Goal: Information Seeking & Learning: Learn about a topic

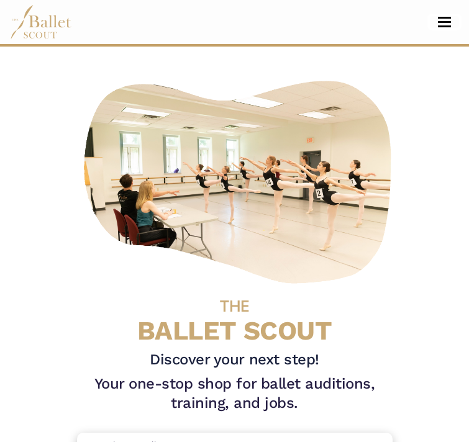
click at [447, 20] on button "Toggle navigation" at bounding box center [444, 22] width 29 height 12
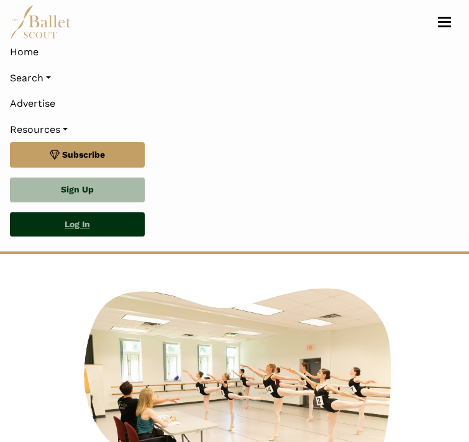
click at [84, 226] on link "Log In" at bounding box center [77, 224] width 135 height 25
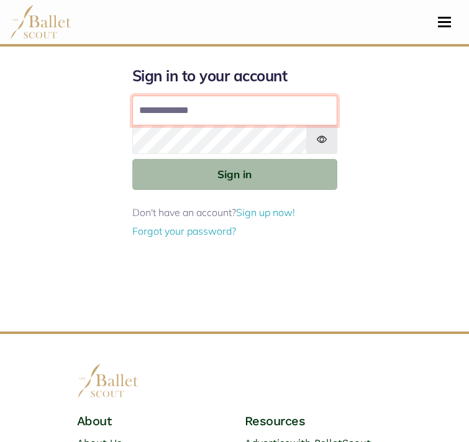
type input "**********"
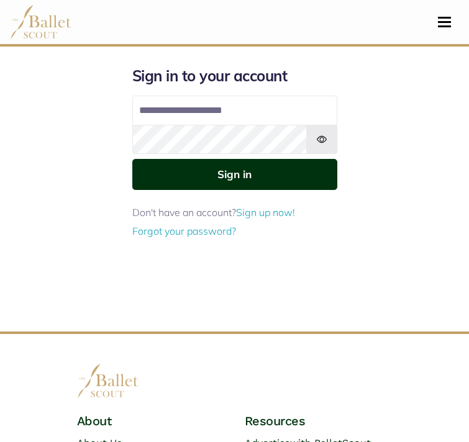
click at [245, 171] on button "Sign in" at bounding box center [234, 174] width 205 height 30
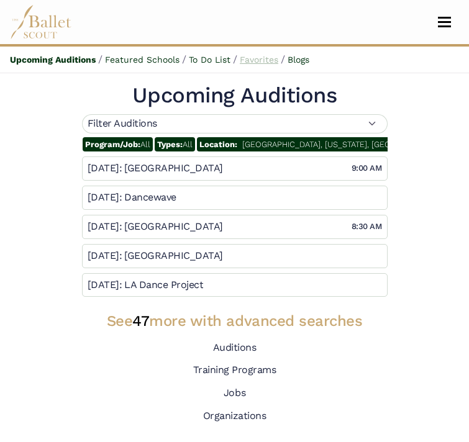
click at [268, 58] on link "Favorites" at bounding box center [259, 60] width 38 height 10
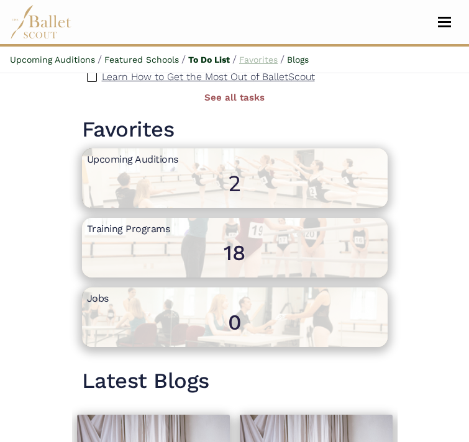
scroll to position [822, 0]
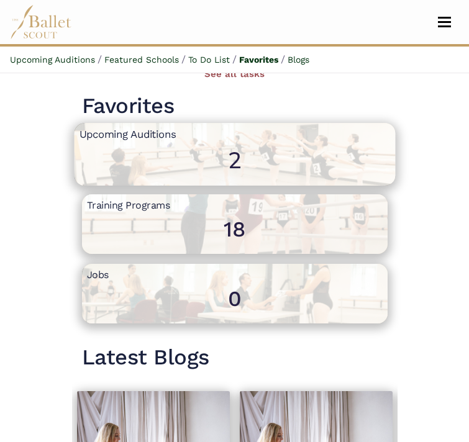
click at [226, 171] on span "2" at bounding box center [234, 272] width 310 height 261
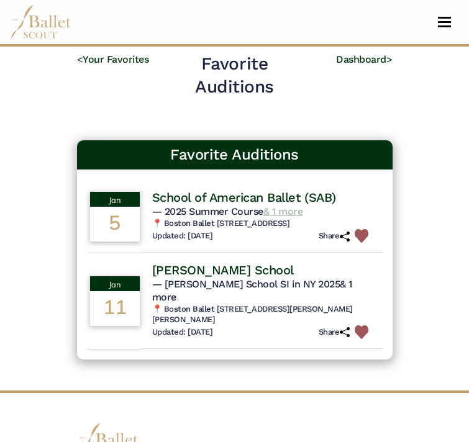
click at [292, 211] on link "& 1 more" at bounding box center [282, 211] width 39 height 12
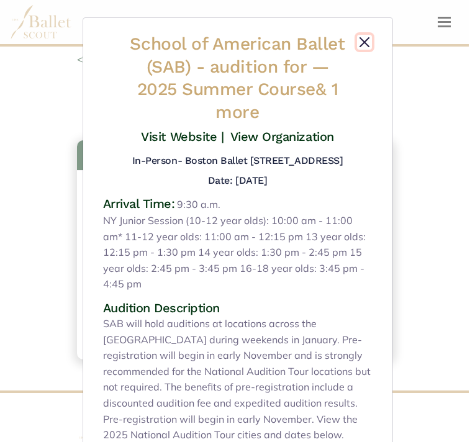
click at [361, 38] on button "Close" at bounding box center [364, 42] width 15 height 15
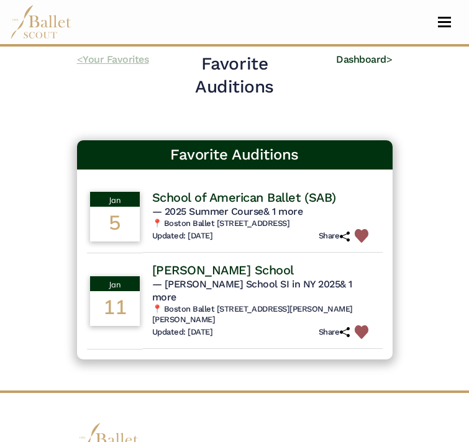
click at [122, 60] on link "< Your Favorites" at bounding box center [113, 59] width 72 height 12
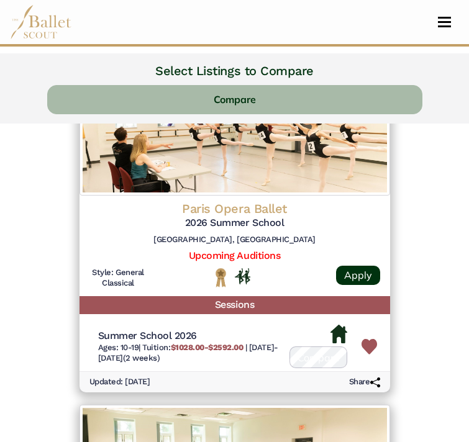
scroll to position [161, 0]
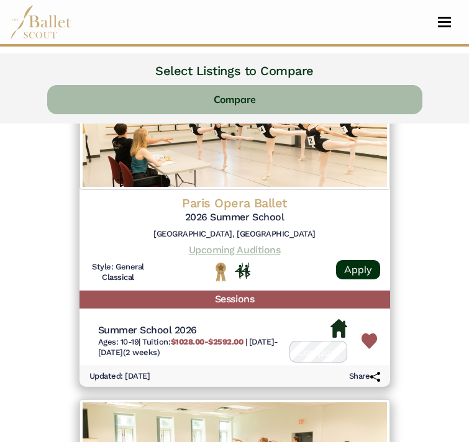
click at [258, 250] on link "Upcoming Auditions" at bounding box center [234, 250] width 91 height 12
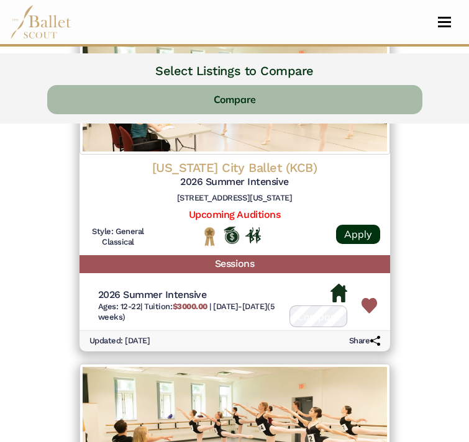
scroll to position [1287, 0]
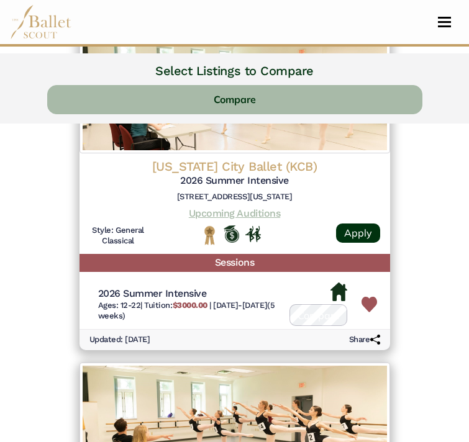
click at [262, 211] on link "Upcoming Auditions" at bounding box center [234, 213] width 91 height 12
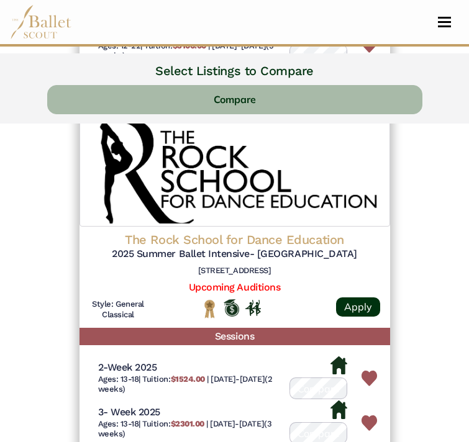
scroll to position [2925, 0]
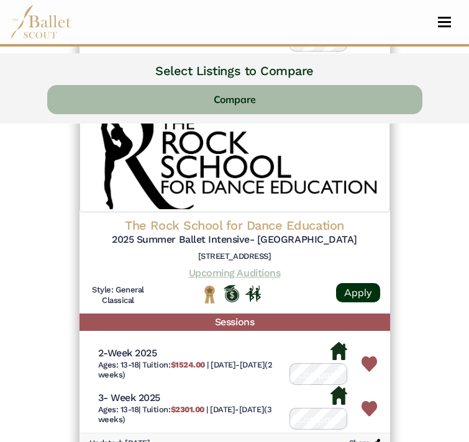
click at [264, 269] on link "Upcoming Auditions" at bounding box center [234, 273] width 91 height 12
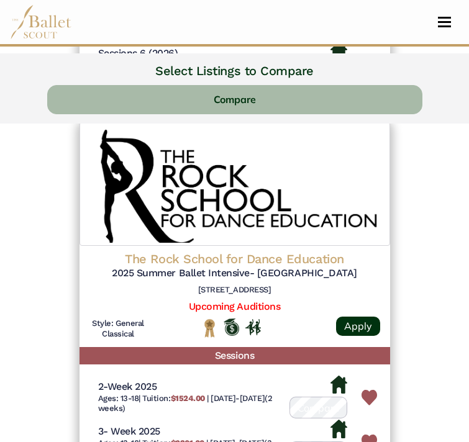
scroll to position [2889, 0]
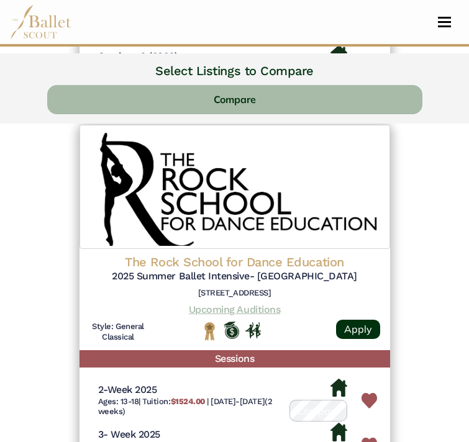
click at [240, 305] on link "Upcoming Auditions" at bounding box center [234, 310] width 91 height 12
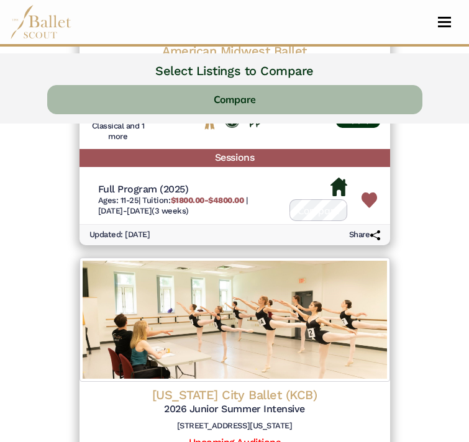
scroll to position [3480, 0]
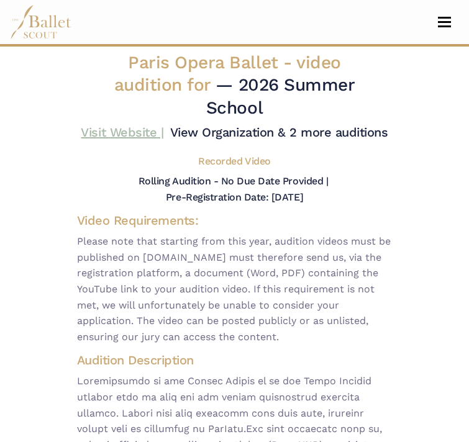
click at [136, 131] on link "Visit Website |" at bounding box center [122, 132] width 83 height 15
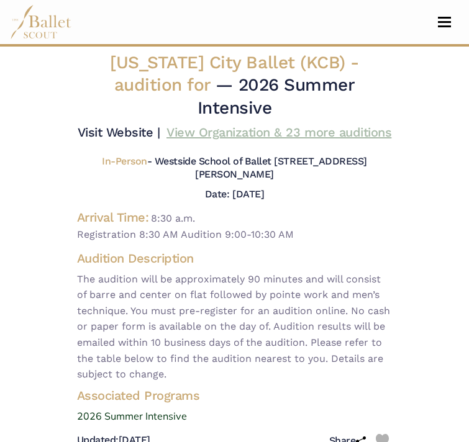
click at [322, 134] on link "View Organization & 23 more auditions" at bounding box center [278, 132] width 225 height 15
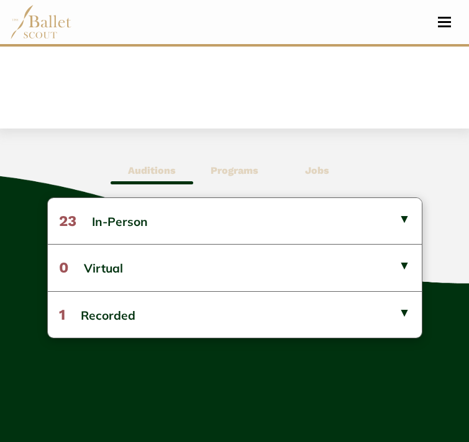
scroll to position [523, 0]
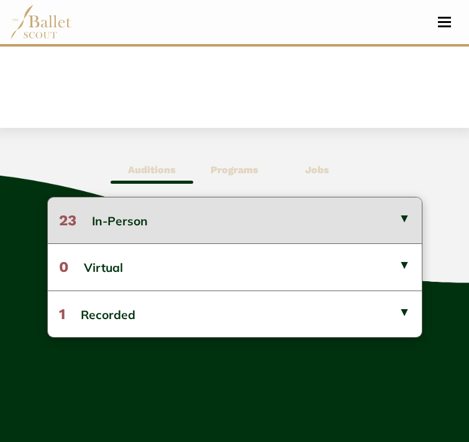
click at [378, 230] on button "23 In-Person" at bounding box center [235, 220] width 374 height 46
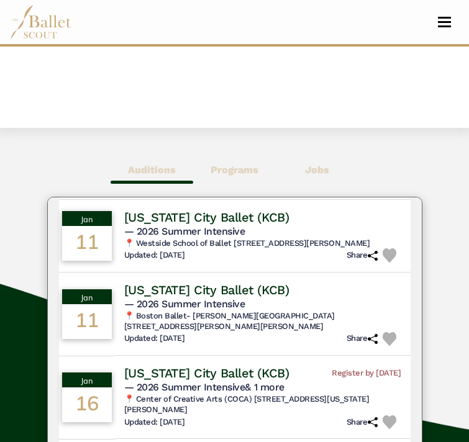
scroll to position [273, 0]
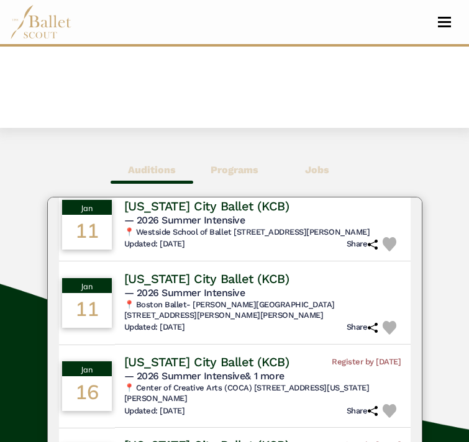
click at [382, 323] on img at bounding box center [389, 328] width 14 height 14
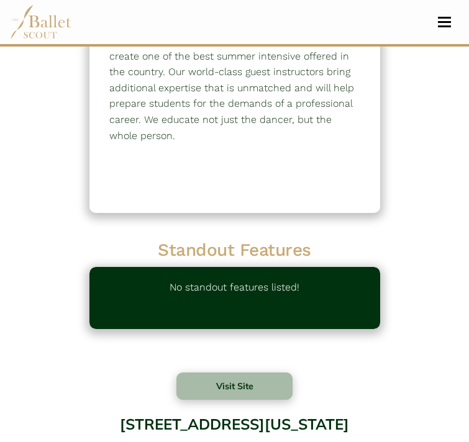
scroll to position [0, 0]
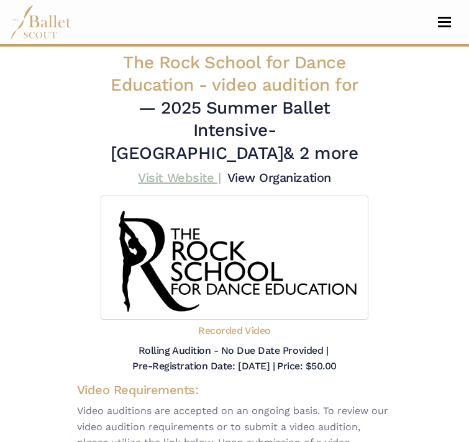
click at [187, 180] on link "Visit Website |" at bounding box center [179, 177] width 83 height 15
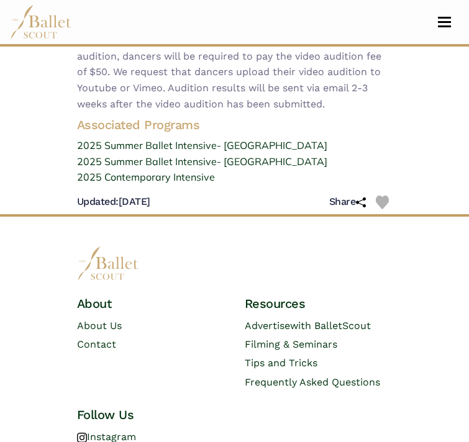
scroll to position [549, 0]
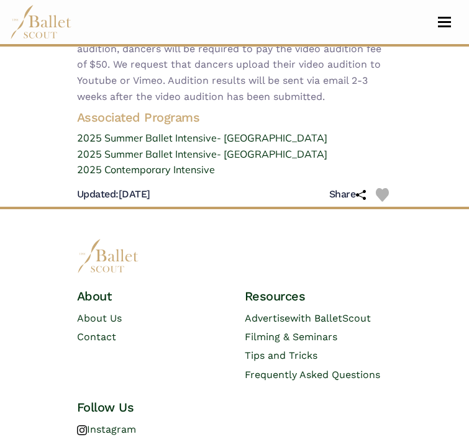
click at [382, 193] on img at bounding box center [383, 195] width 14 height 14
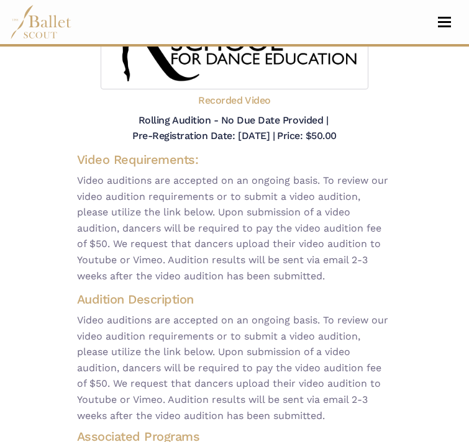
scroll to position [0, 0]
